Goal: Task Accomplishment & Management: Complete application form

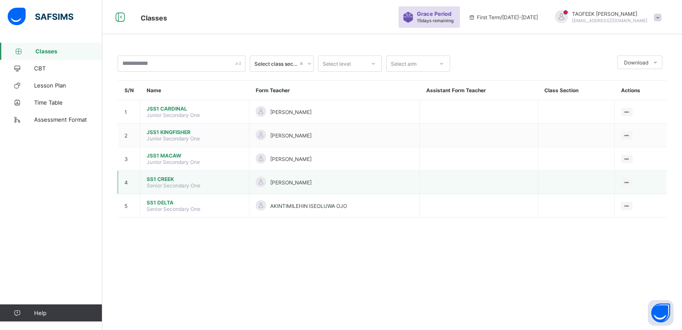
click at [165, 178] on span "SS1 CREEK" at bounding box center [195, 179] width 96 height 6
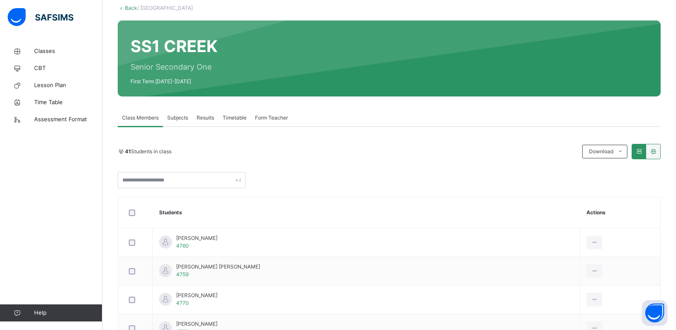
scroll to position [68, 0]
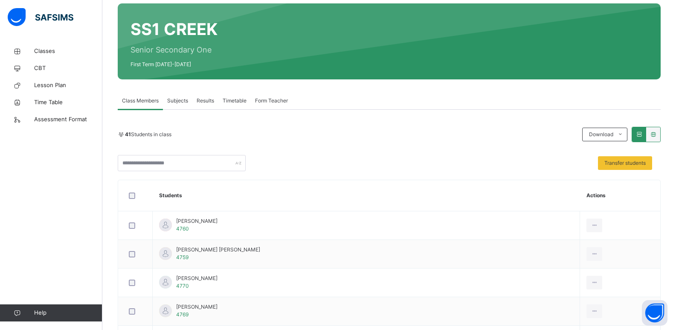
click at [331, 131] on icon at bounding box center [638, 134] width 7 height 6
click at [331, 136] on div at bounding box center [653, 134] width 14 height 14
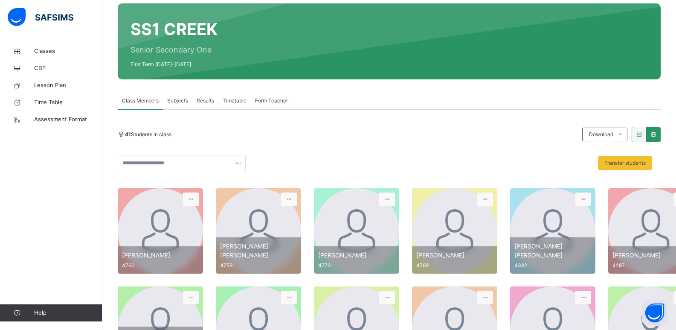
click at [331, 131] on div at bounding box center [639, 134] width 14 height 14
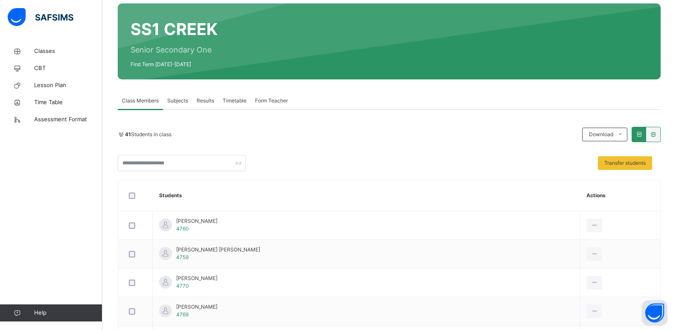
click at [183, 102] on span "Subjects" at bounding box center [177, 101] width 21 height 8
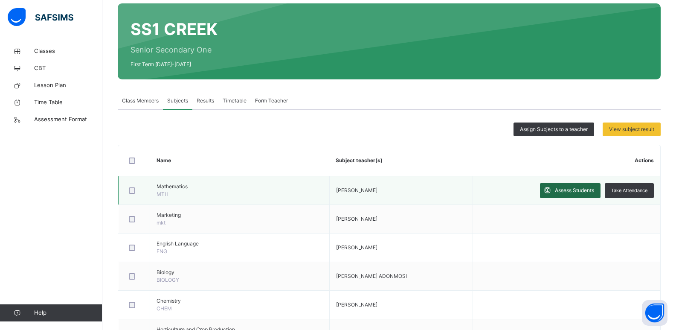
click at [331, 193] on span "Assess Students" at bounding box center [574, 190] width 39 height 8
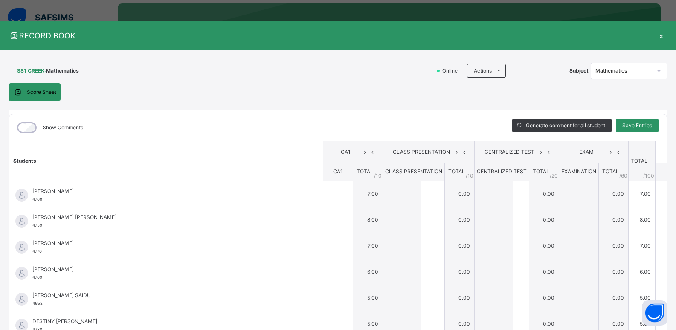
type input "*"
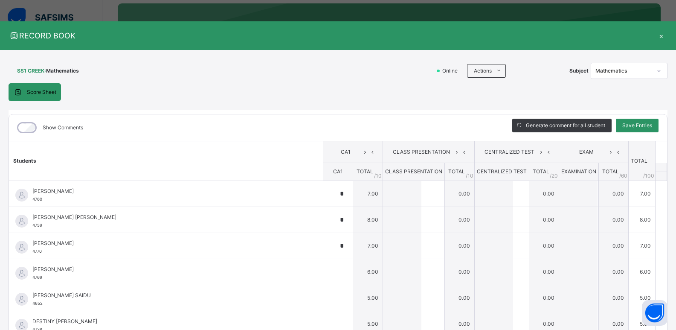
type input "*"
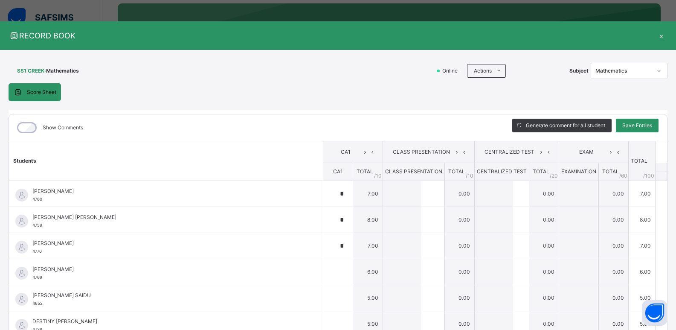
type input "*"
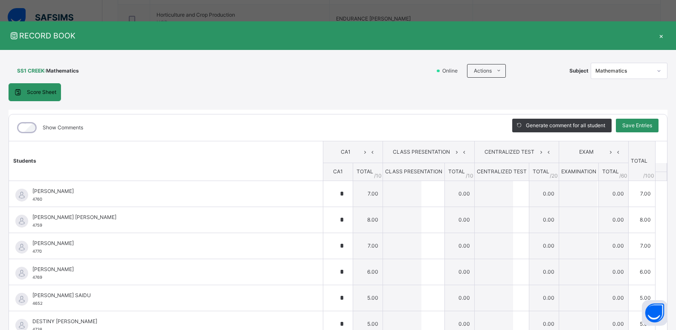
scroll to position [359, 0]
click at [331, 125] on span "Save Entries" at bounding box center [637, 125] width 30 height 8
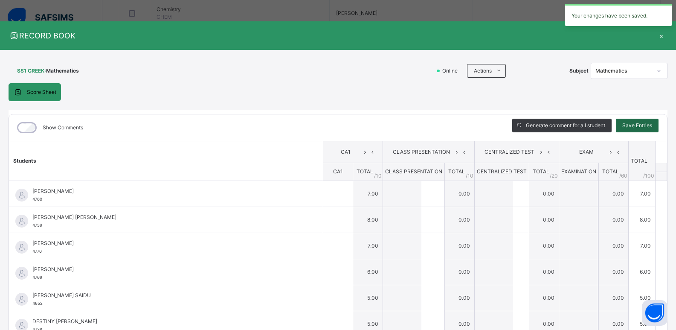
type input "*"
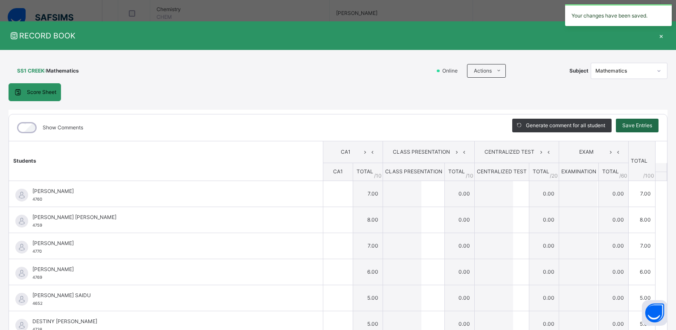
type input "*"
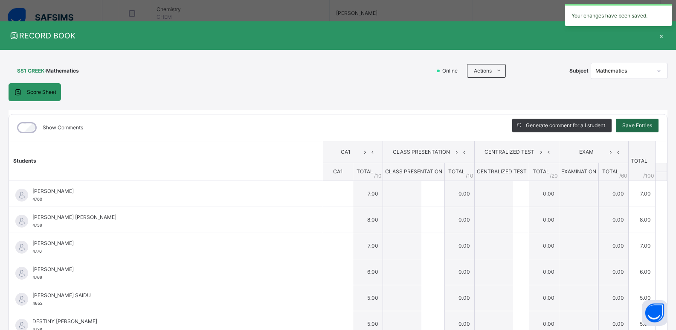
type input "*"
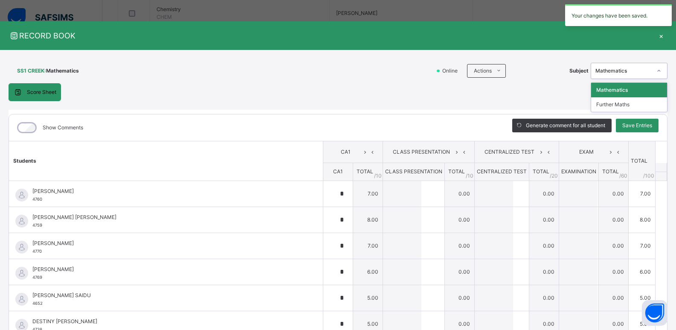
click at [331, 71] on div "Mathematics" at bounding box center [623, 71] width 56 height 8
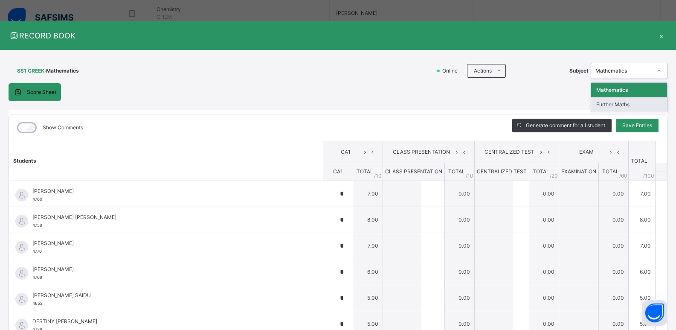
click at [331, 104] on div "Further Maths" at bounding box center [629, 104] width 76 height 14
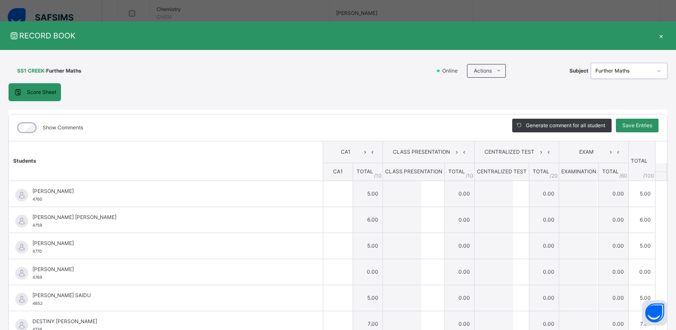
type input "*"
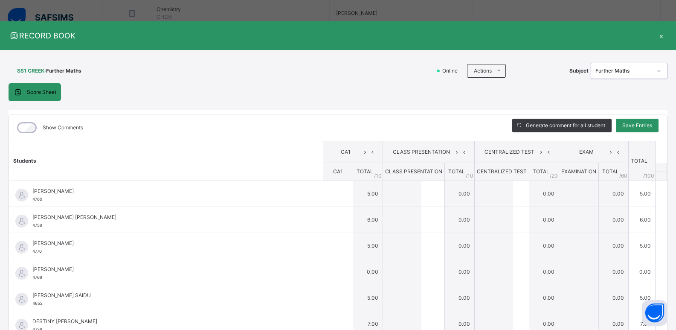
type input "*"
click at [331, 126] on span "Save Entries" at bounding box center [637, 125] width 30 height 8
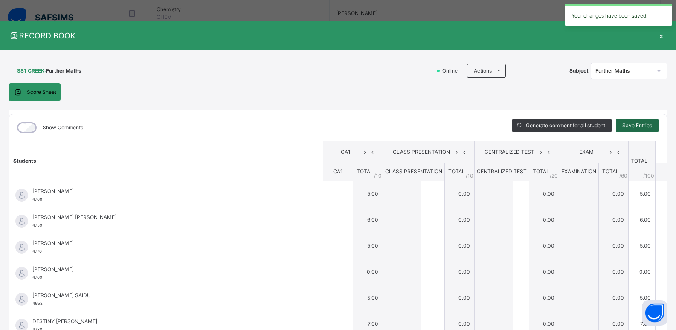
type input "*"
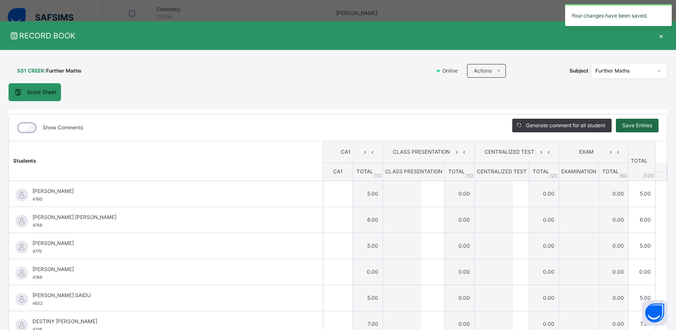
type input "*"
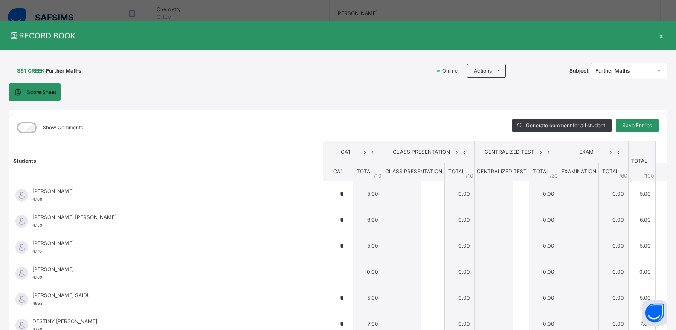
click at [46, 93] on span "Score Sheet" at bounding box center [41, 92] width 29 height 8
click at [331, 36] on div "×" at bounding box center [660, 36] width 13 height 12
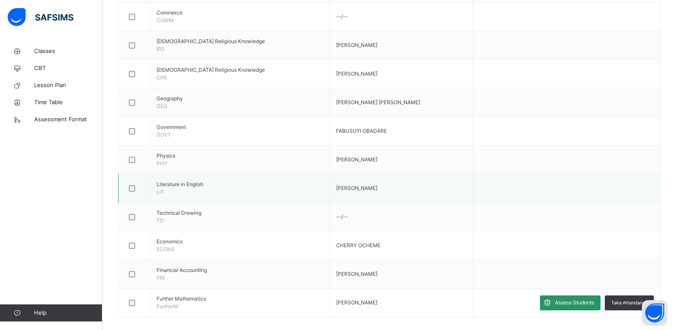
scroll to position [479, 0]
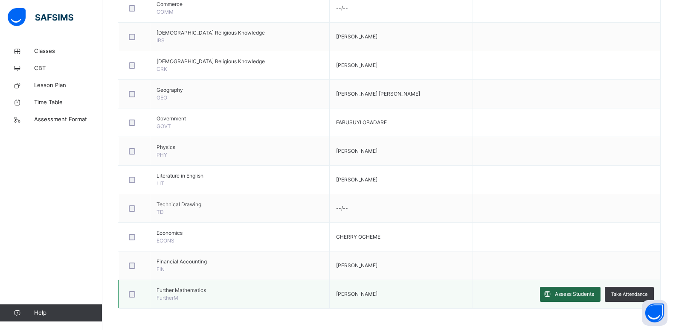
click at [331, 288] on div "Assess Students" at bounding box center [570, 293] width 61 height 15
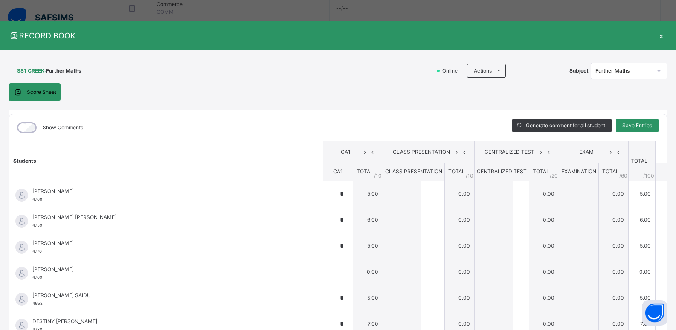
type input "*"
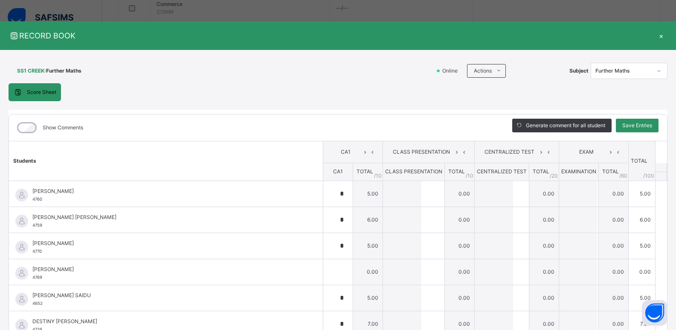
type input "*"
click at [331, 127] on span "Save Entries" at bounding box center [637, 125] width 30 height 8
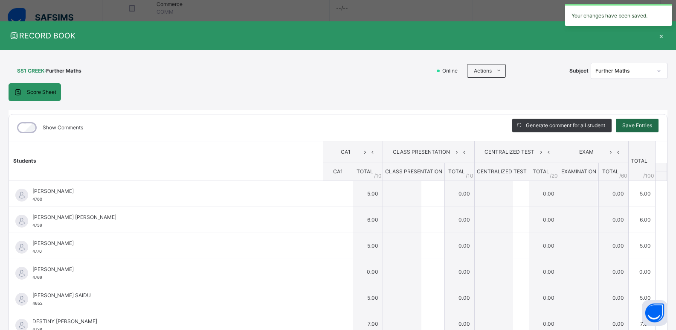
type input "*"
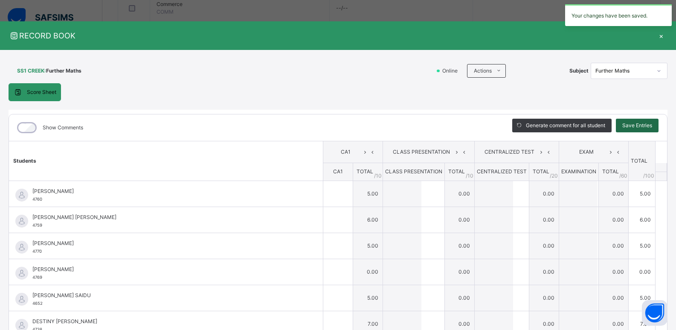
type input "*"
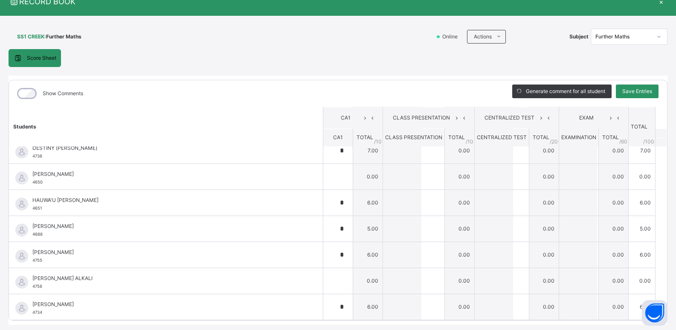
scroll to position [17, 0]
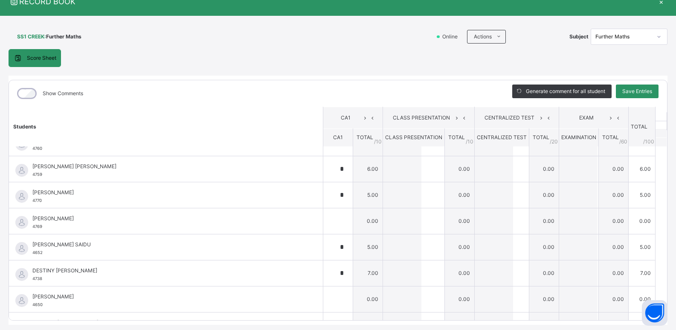
click at [331, 0] on div "×" at bounding box center [660, 2] width 13 height 12
